Goal: Task Accomplishment & Management: Complete application form

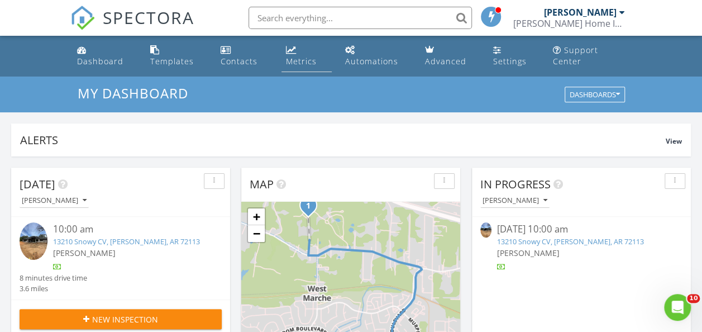
click at [295, 61] on div "Metrics" at bounding box center [301, 61] width 31 height 11
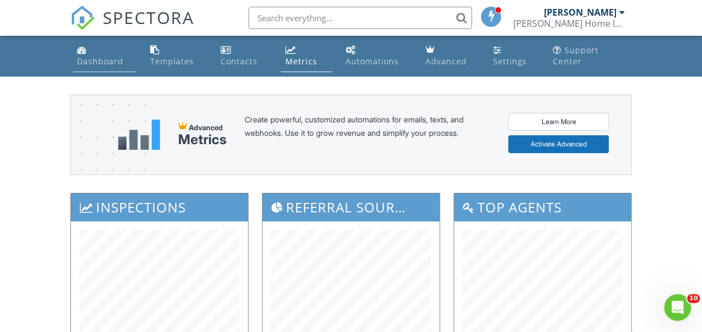
click at [88, 61] on div "Dashboard" at bounding box center [100, 61] width 46 height 11
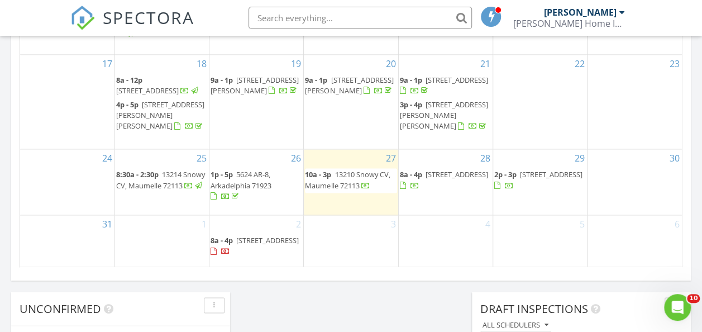
scroll to position [782, 0]
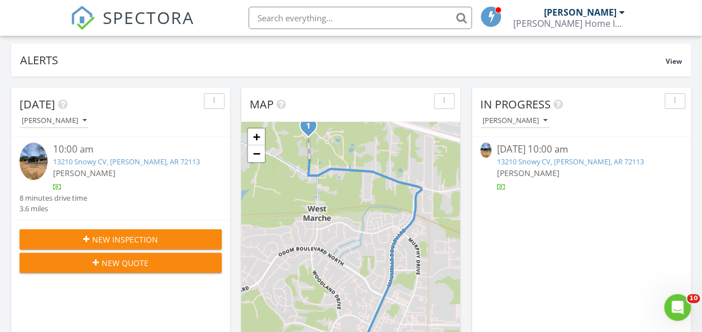
scroll to position [112, 0]
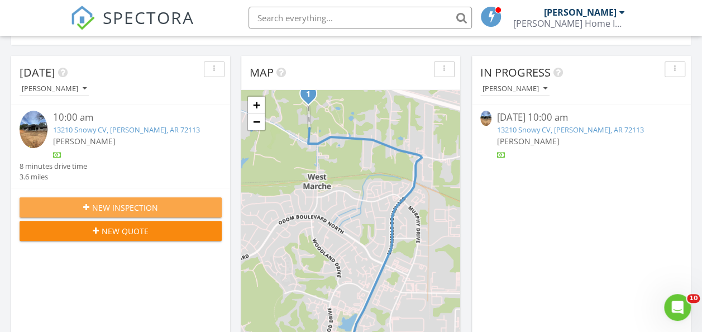
click at [174, 203] on div "New Inspection" at bounding box center [120, 208] width 184 height 12
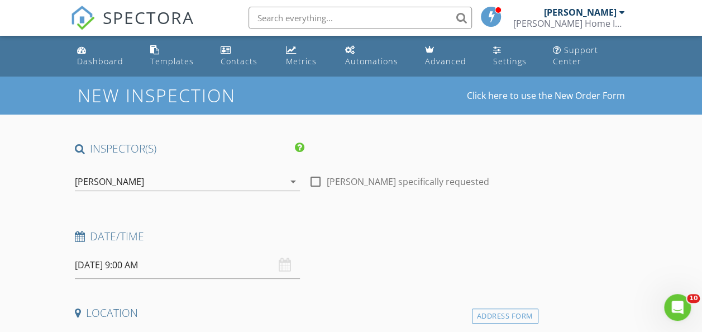
scroll to position [56, 0]
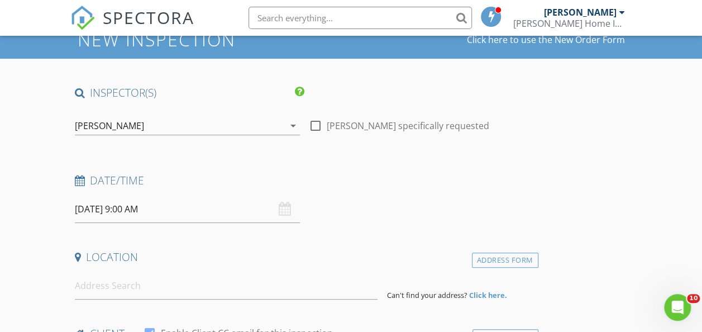
click at [109, 213] on input "[DATE] 9:00 AM" at bounding box center [187, 208] width 225 height 27
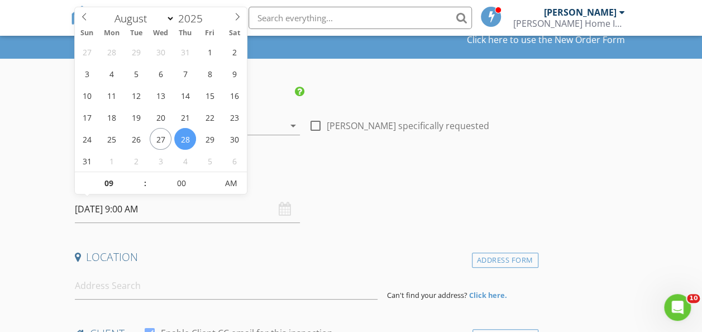
drag, startPoint x: 109, startPoint y: 213, endPoint x: 51, endPoint y: 230, distance: 61.0
click at [104, 209] on input "08/28/2025 9:00 AM" at bounding box center [187, 208] width 225 height 27
select select "8"
type input "09/03/2025 9:00 AM"
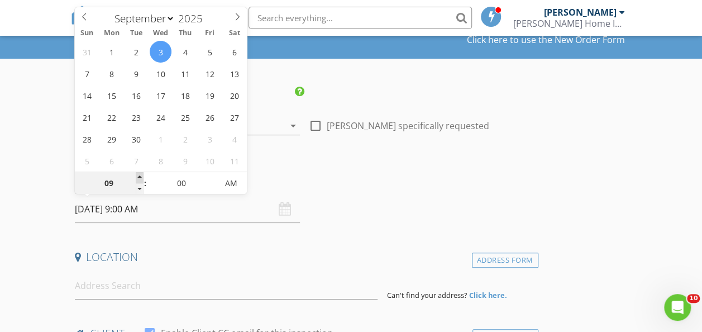
type input "10"
type input "09/03/2025 10:00 AM"
click at [140, 173] on span at bounding box center [140, 177] width 8 height 11
type input "11"
type input "09/03/2025 11:00 AM"
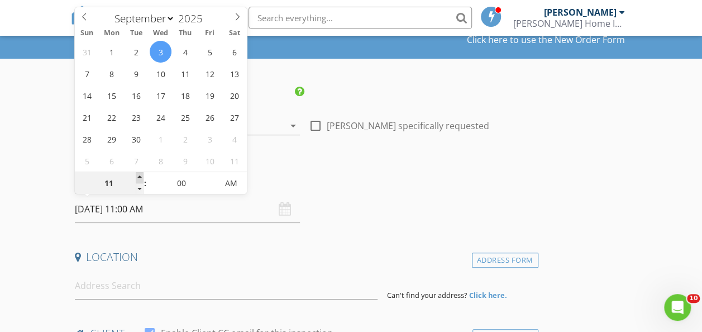
click at [140, 173] on span at bounding box center [140, 177] width 8 height 11
type input "12"
type input "09/03/2025 12:00 PM"
click at [140, 173] on span at bounding box center [140, 177] width 8 height 11
type input "05"
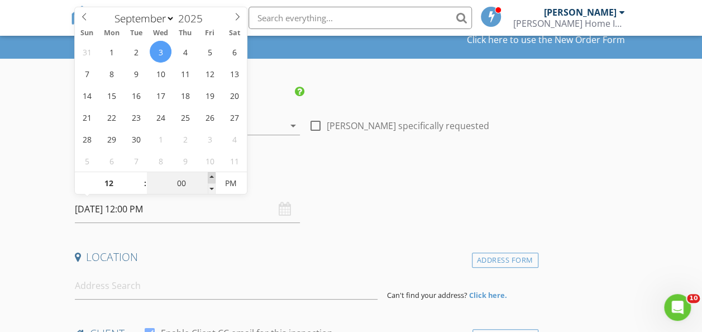
type input "09/03/2025 12:05 PM"
click at [213, 176] on span at bounding box center [212, 177] width 8 height 11
type input "10"
type input "09/03/2025 12:10 PM"
click at [213, 176] on span at bounding box center [212, 177] width 8 height 11
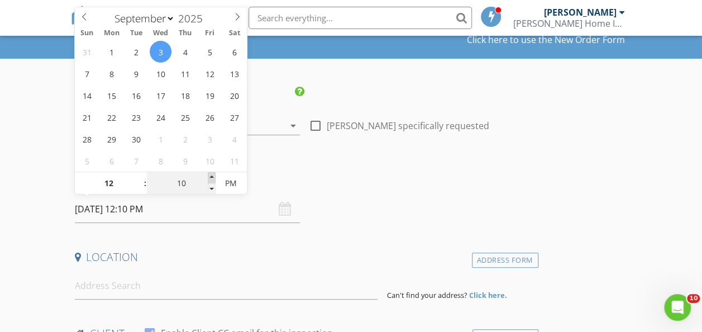
type input "15"
type input "09/03/2025 12:15 PM"
click at [213, 176] on span at bounding box center [212, 177] width 8 height 11
type input "20"
type input "09/03/2025 12:20 PM"
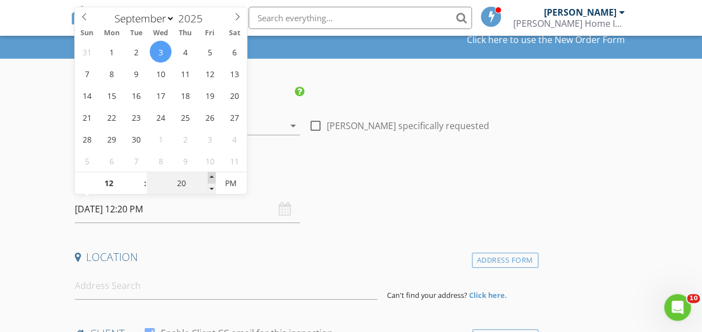
click at [213, 176] on span at bounding box center [212, 177] width 8 height 11
type input "25"
type input "09/03/2025 12:25 PM"
click at [213, 176] on span at bounding box center [212, 177] width 8 height 11
type input "30"
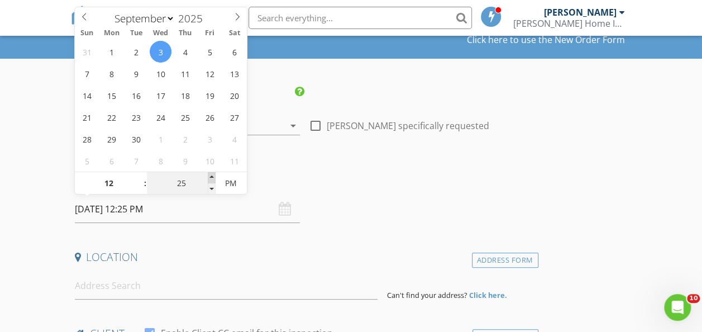
type input "09/03/2025 12:30 PM"
click at [213, 176] on span at bounding box center [212, 177] width 8 height 11
click at [336, 183] on h4 "Date/Time" at bounding box center [304, 180] width 459 height 15
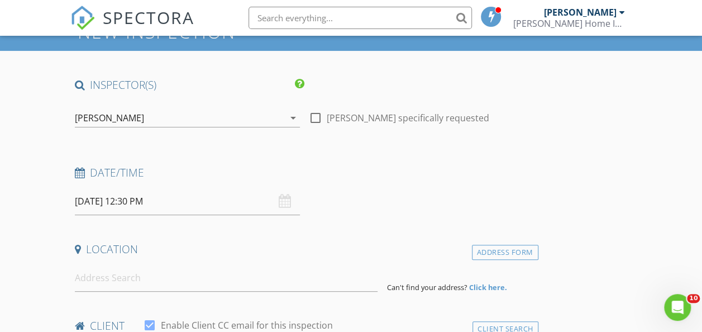
scroll to position [168, 0]
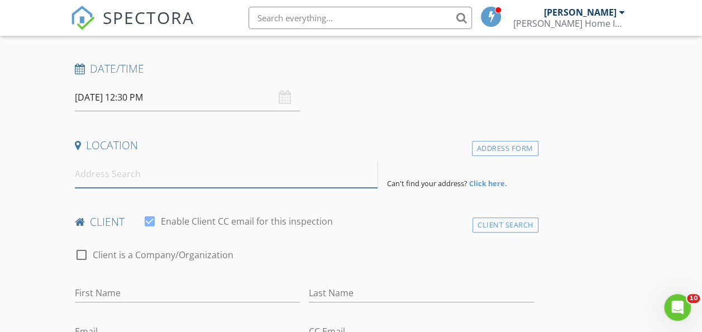
click at [184, 170] on input at bounding box center [226, 173] width 303 height 27
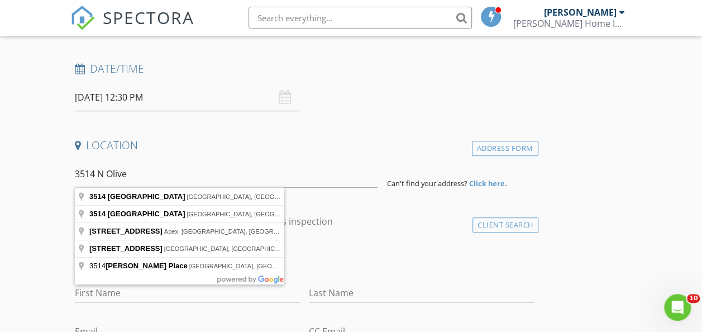
type input "3514 North Olive Street, North Little Rock, AR, USA"
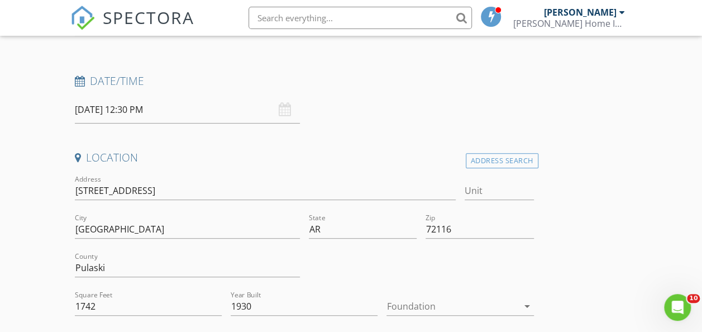
scroll to position [279, 0]
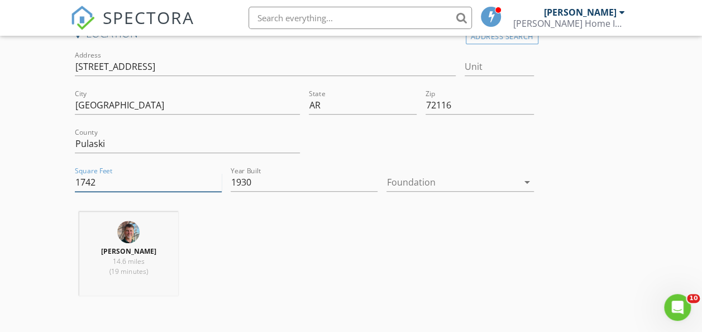
click at [119, 183] on input "1742" at bounding box center [148, 182] width 147 height 18
type input "1"
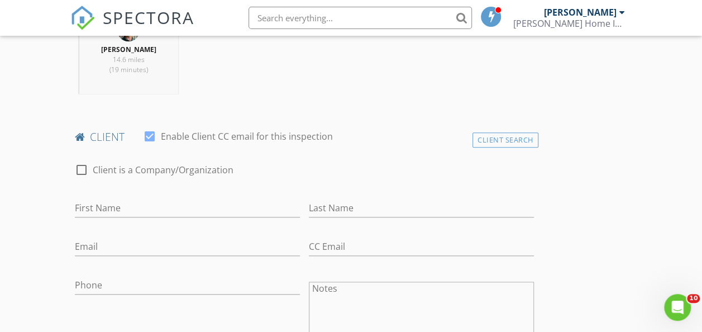
scroll to position [503, 0]
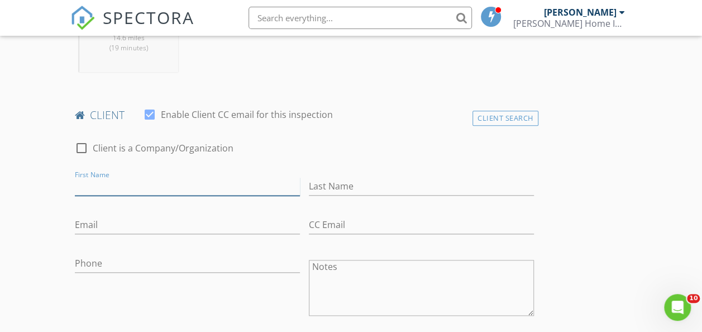
click at [173, 195] on input "First Name" at bounding box center [187, 186] width 225 height 18
type input "Madison"
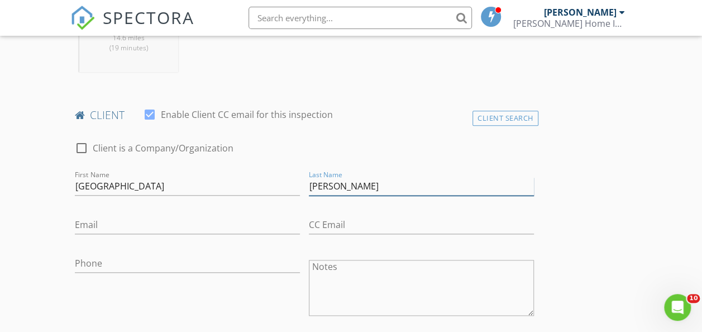
type input "Lance"
click at [149, 229] on input "Email" at bounding box center [187, 225] width 225 height 18
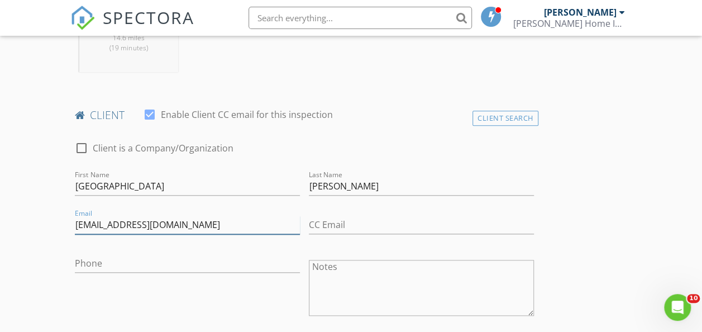
type input "gracielance23@gmail.com"
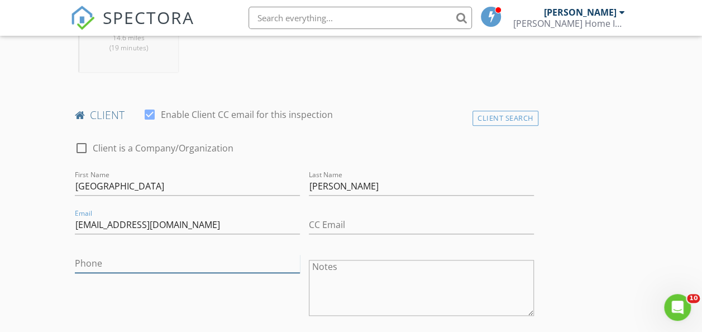
click at [138, 268] on input "Phone" at bounding box center [187, 263] width 225 height 18
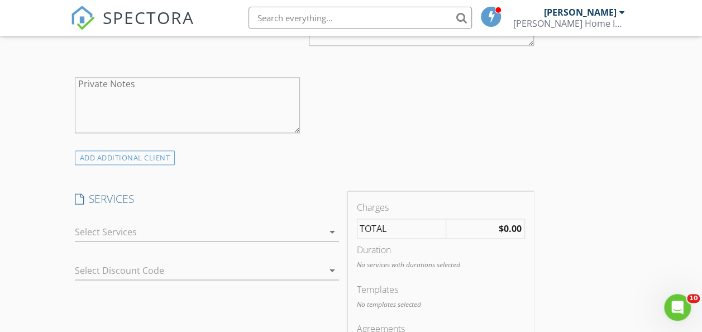
scroll to position [838, 0]
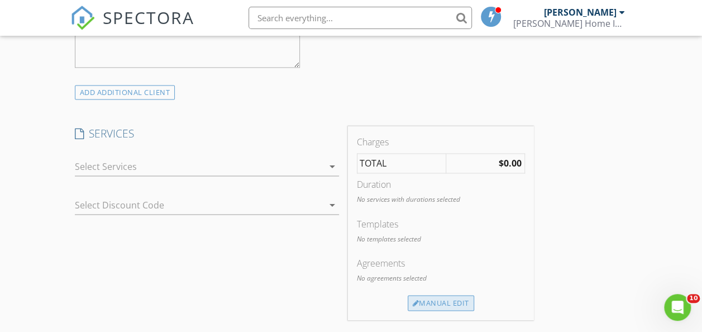
type input "870-405-9553"
click at [408, 306] on div "Manual Edit" at bounding box center [441, 303] width 66 height 16
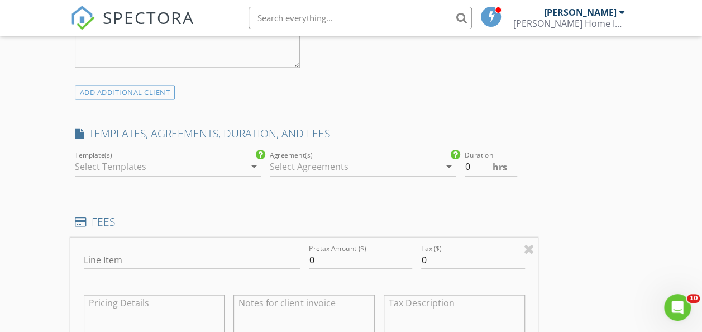
click at [168, 175] on div at bounding box center [160, 166] width 170 height 18
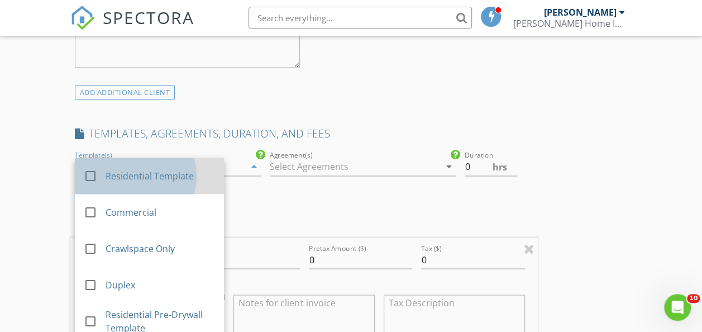
click at [168, 179] on div "Residential Template" at bounding box center [160, 175] width 109 height 13
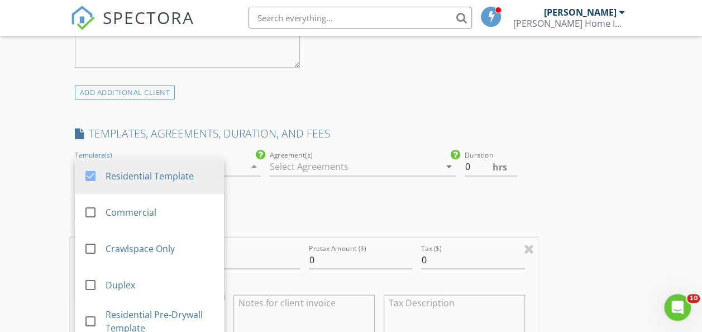
click at [270, 175] on div at bounding box center [355, 166] width 170 height 18
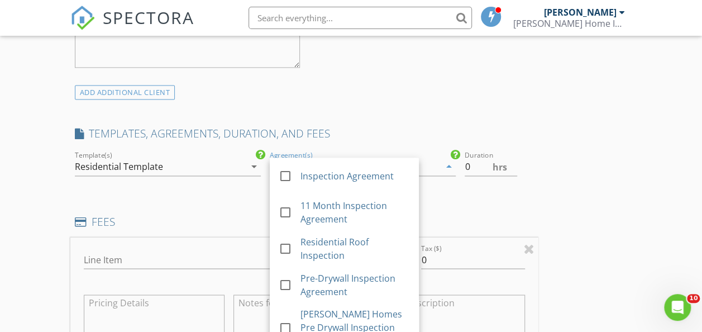
click at [276, 178] on div at bounding box center [285, 175] width 19 height 19
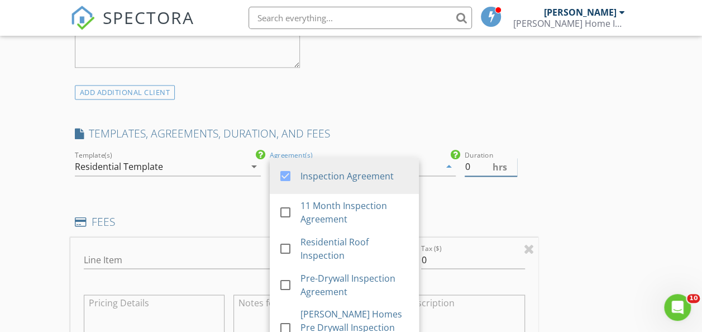
click at [493, 171] on span "hrs" at bounding box center [500, 167] width 15 height 9
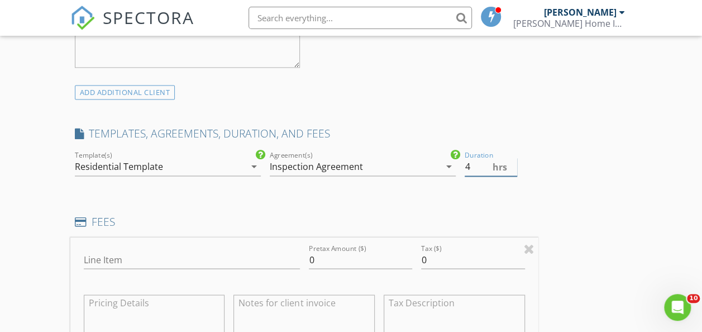
type input "4"
click at [309, 264] on input "0" at bounding box center [360, 259] width 103 height 18
type input "450"
click at [464, 191] on div "INSPECTOR(S) check_box Matthew Ferguson PRIMARY Matthew Ferguson arrow_drop_dow…" at bounding box center [351, 280] width 562 height 1953
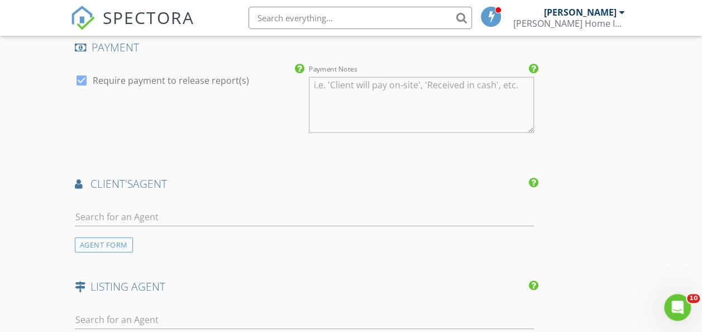
scroll to position [1396, 0]
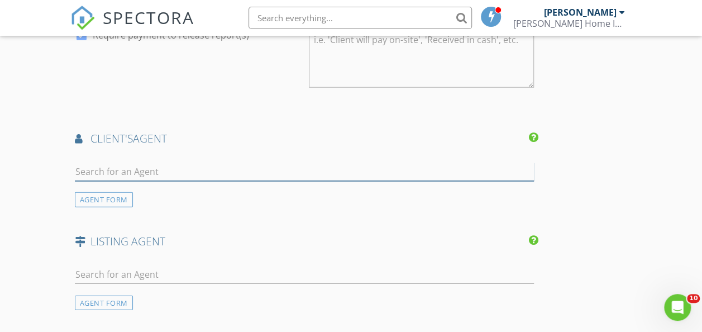
click at [309, 181] on input "text" at bounding box center [304, 172] width 459 height 18
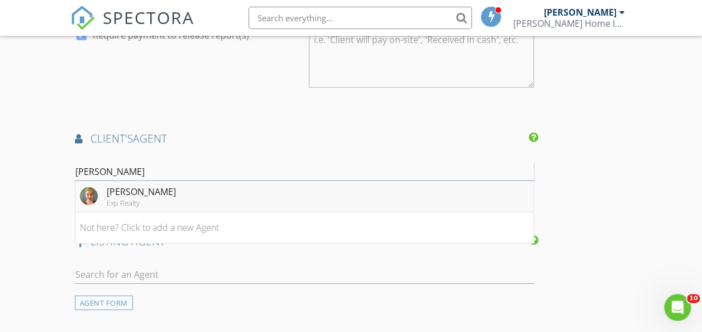
type input "Meliss"
click at [240, 208] on li "Melissa Stone Exp Realty" at bounding box center [304, 196] width 458 height 31
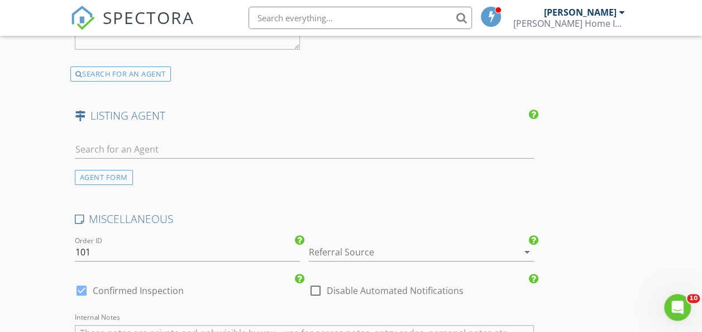
scroll to position [1787, 0]
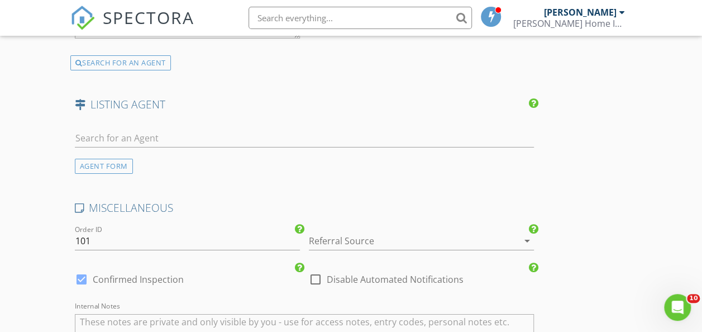
click at [344, 245] on div at bounding box center [406, 241] width 194 height 18
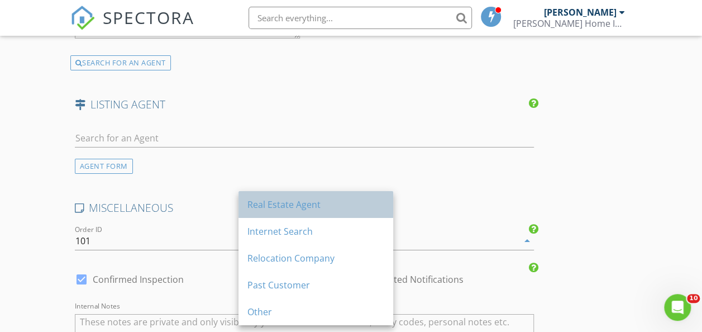
click at [355, 200] on div "Real Estate Agent" at bounding box center [315, 204] width 137 height 13
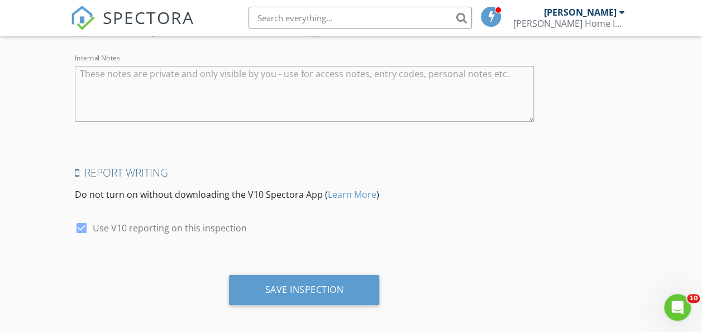
scroll to position [2049, 0]
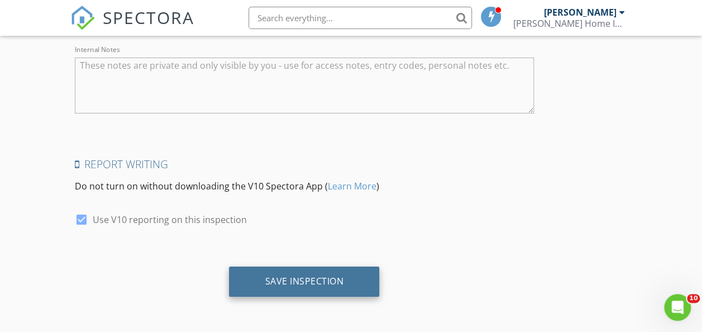
click at [299, 284] on div "Save Inspection" at bounding box center [304, 281] width 150 height 30
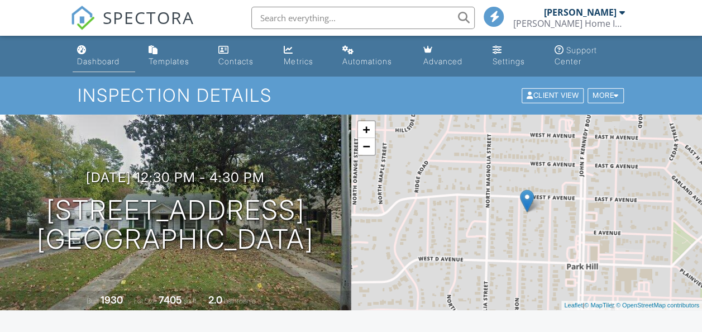
click at [111, 63] on div "Dashboard" at bounding box center [98, 60] width 42 height 9
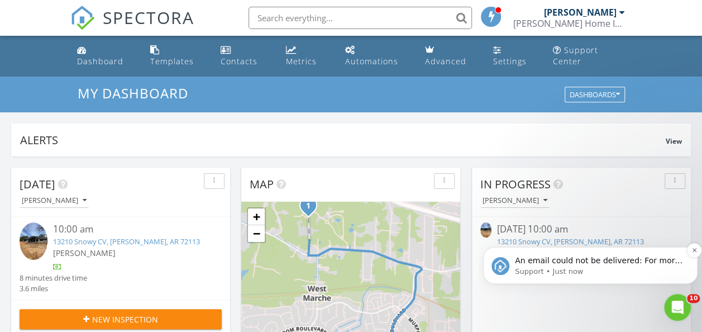
click at [631, 257] on p "An email could not be delivered: For more information, view Why emails don't ge…" at bounding box center [599, 260] width 169 height 11
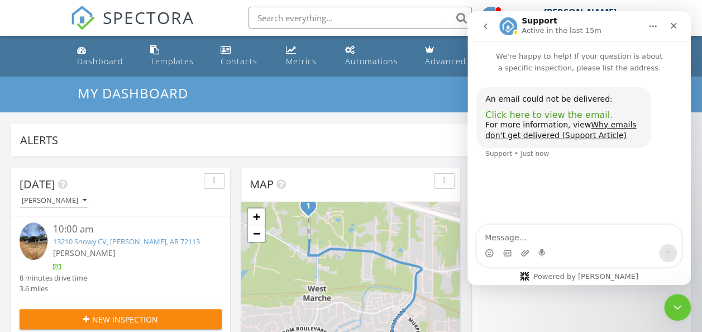
click at [558, 111] on span "Click here to view the email." at bounding box center [548, 114] width 127 height 11
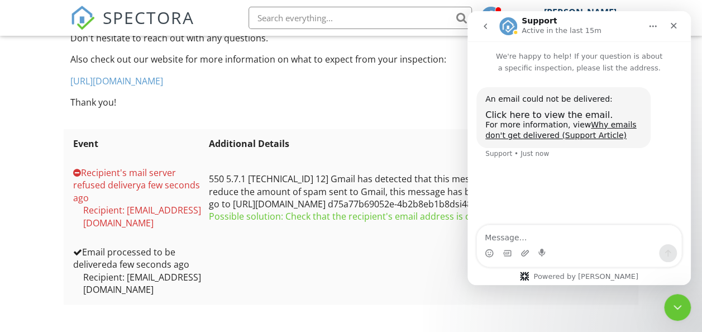
scroll to position [375, 0]
click at [674, 22] on icon "Close" at bounding box center [673, 25] width 9 height 9
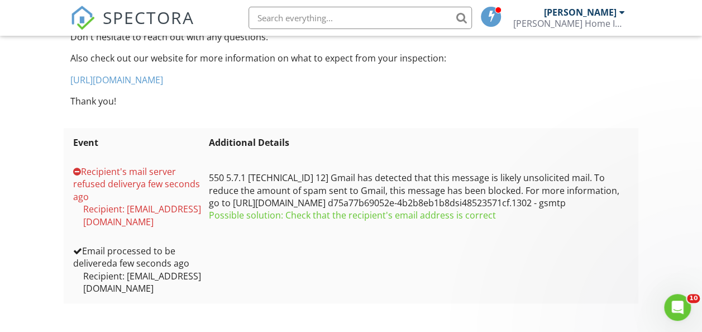
scroll to position [0, 0]
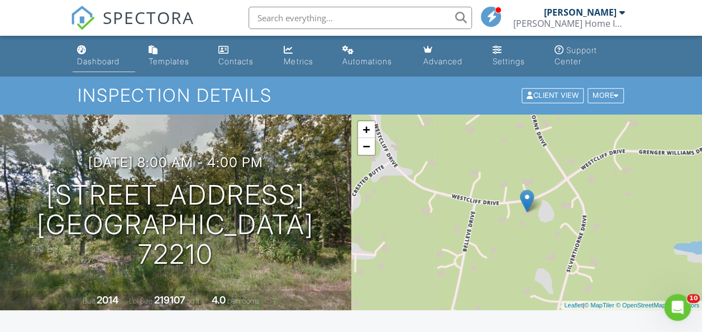
click at [106, 64] on div "Dashboard" at bounding box center [98, 60] width 42 height 9
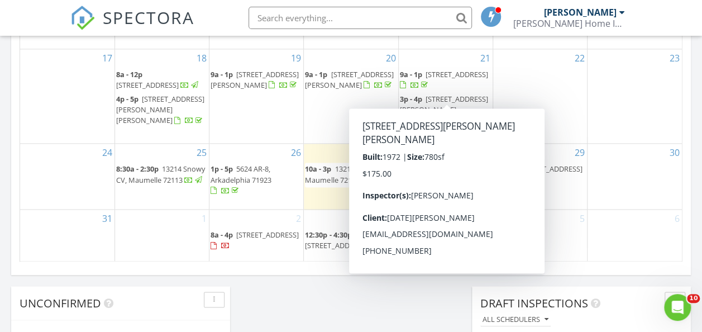
scroll to position [782, 0]
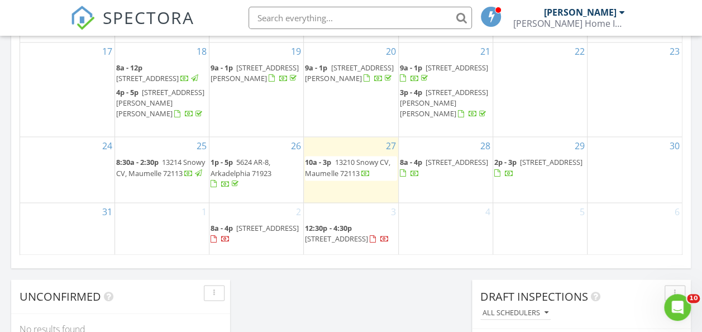
click at [355, 157] on span "13210 Snowy CV, Maumelle 72113" at bounding box center [347, 167] width 85 height 21
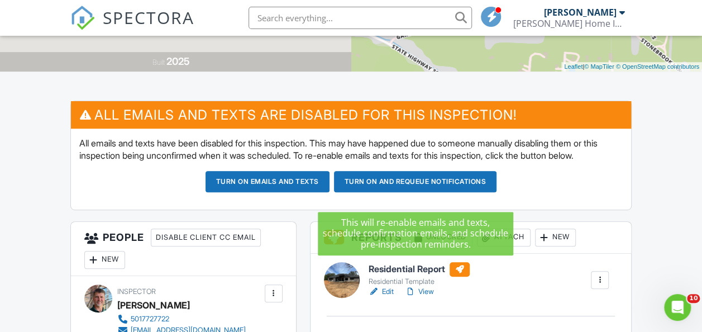
scroll to position [335, 0]
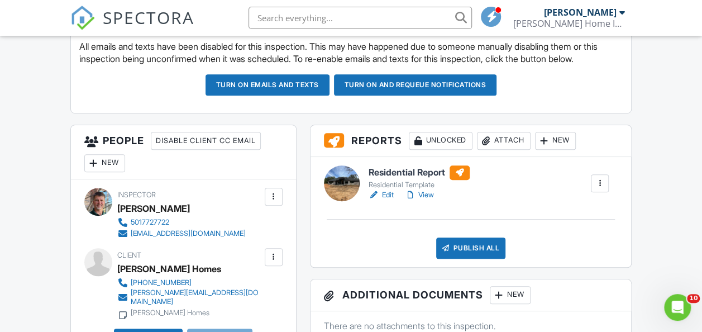
click at [421, 200] on link "View" at bounding box center [419, 194] width 29 height 11
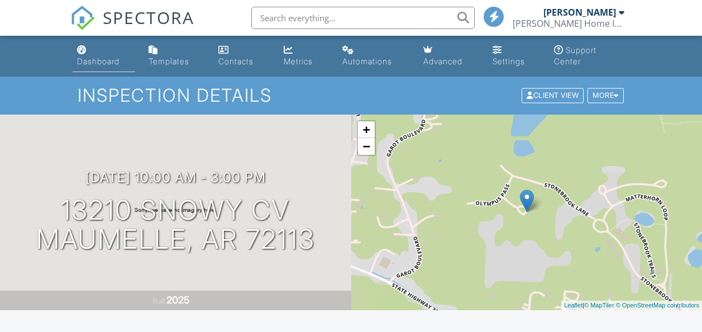
drag, startPoint x: 0, startPoint y: 0, endPoint x: 102, endPoint y: 58, distance: 117.1
click at [102, 58] on div "Dashboard" at bounding box center [98, 60] width 42 height 9
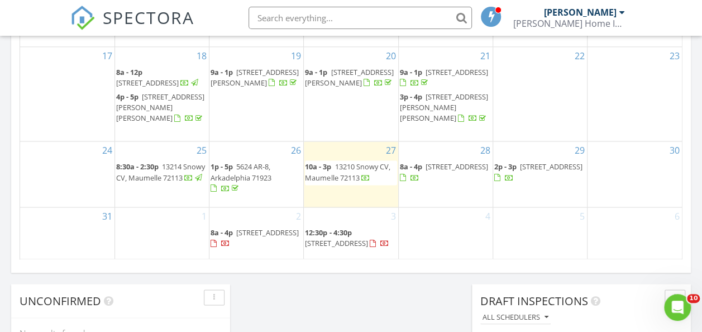
scroll to position [782, 0]
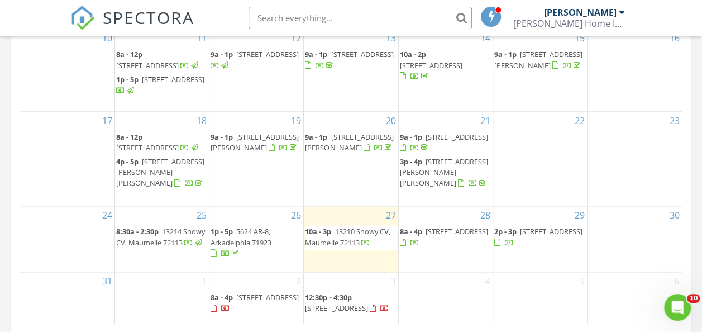
scroll to position [768, 0]
